Goal: Find contact information: Find contact information

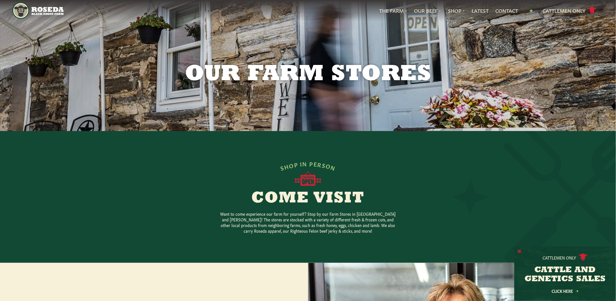
click at [518, 253] on button "X" at bounding box center [519, 252] width 4 height 6
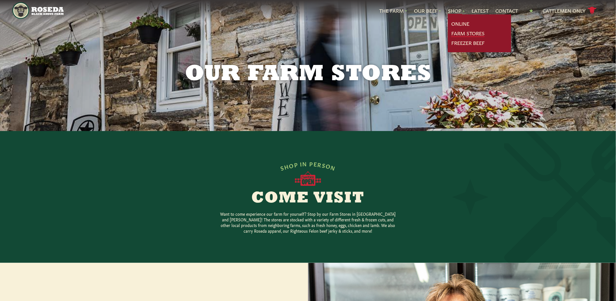
click at [461, 32] on link "Farm Stores" at bounding box center [467, 33] width 33 height 7
click at [463, 32] on link "Farm Stores" at bounding box center [467, 33] width 33 height 7
click at [456, 35] on link "Farm Stores" at bounding box center [467, 33] width 33 height 7
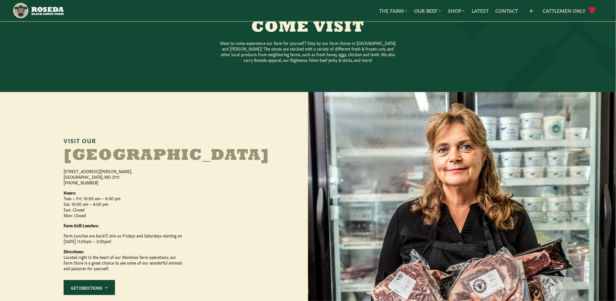
scroll to position [226, 0]
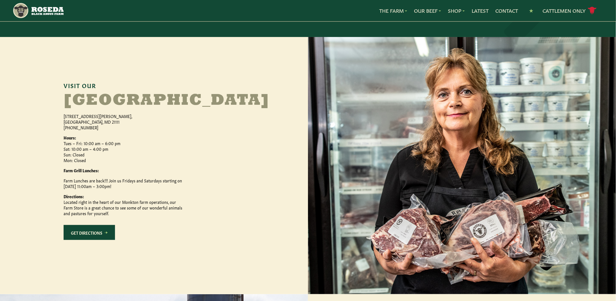
click at [62, 134] on div "Visit Our [GEOGRAPHIC_DATA] [STREET_ADDRESS][PERSON_NAME] [PHONE_NUMBER] Hours:…" at bounding box center [154, 165] width 308 height 257
drag, startPoint x: 64, startPoint y: 132, endPoint x: 98, endPoint y: 138, distance: 35.0
click at [98, 130] on p "[STREET_ADDRESS][PERSON_NAME] [PHONE_NUMBER]" at bounding box center [123, 121] width 119 height 17
copy p "[STREET_ADDRESS][PERSON_NAME]"
